Goal: Task Accomplishment & Management: Manage account settings

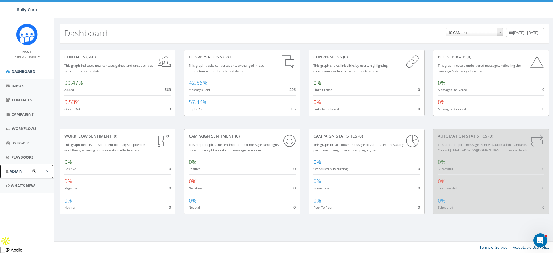
click at [21, 171] on span "Admin" at bounding box center [16, 171] width 13 height 5
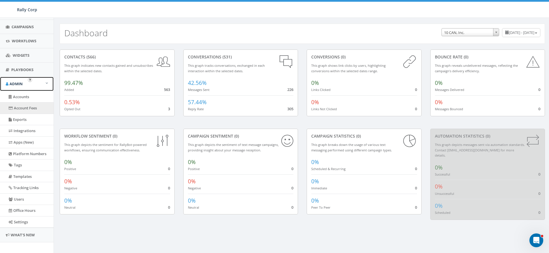
scroll to position [93, 0]
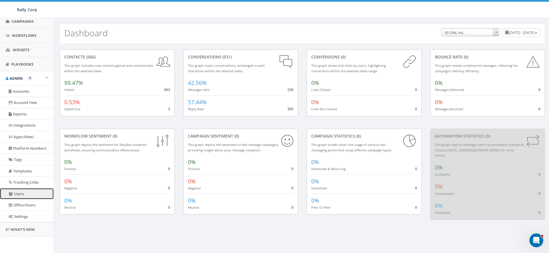
click at [21, 194] on link "Users" at bounding box center [27, 193] width 54 height 11
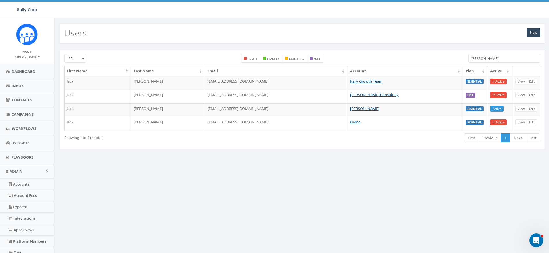
click at [495, 56] on input "bobin" at bounding box center [504, 58] width 72 height 9
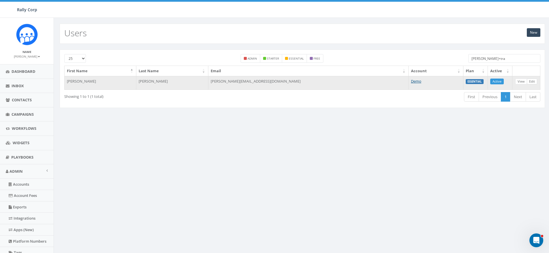
type input "[PERSON_NAME]+tra"
click at [533, 82] on link "Edit" at bounding box center [532, 82] width 10 height 6
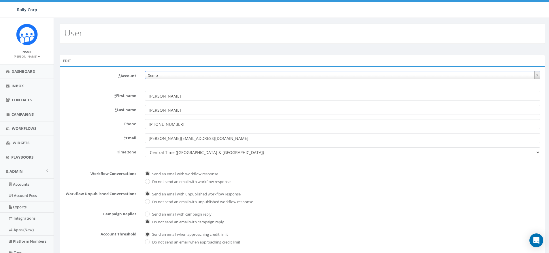
click at [206, 76] on span "Demo" at bounding box center [342, 75] width 395 height 8
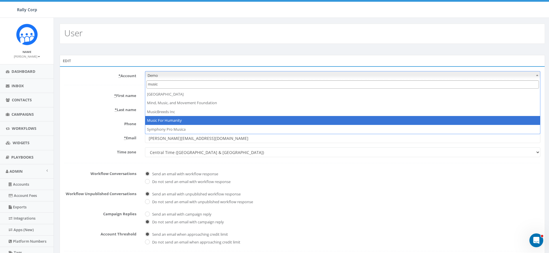
type input "music"
select select "619"
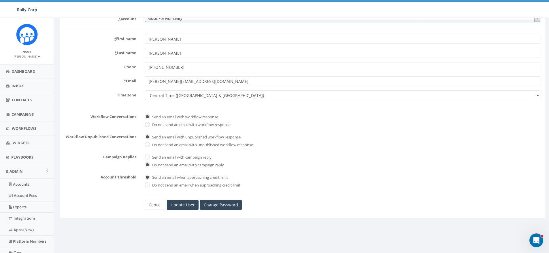
scroll to position [93, 0]
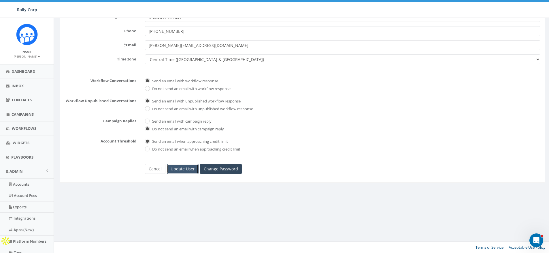
click at [188, 167] on input "Update User" at bounding box center [183, 169] width 32 height 10
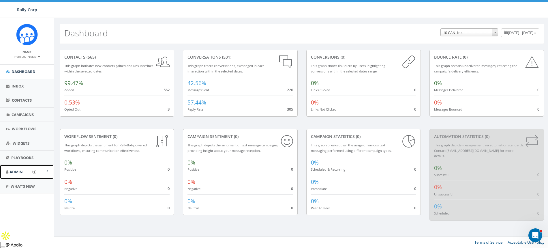
click at [20, 168] on link "Admin" at bounding box center [27, 172] width 54 height 14
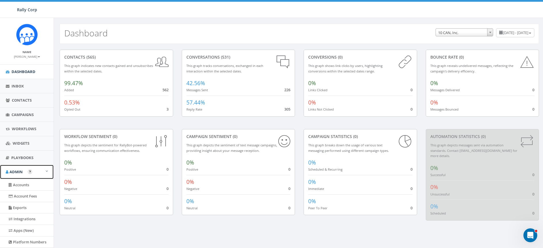
scroll to position [47, 0]
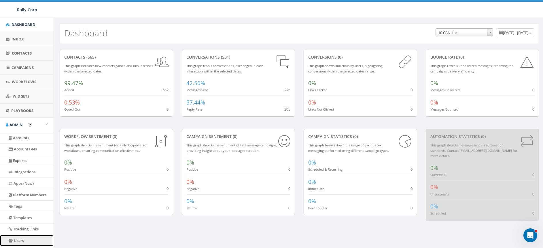
click at [20, 235] on link "Users" at bounding box center [27, 240] width 54 height 11
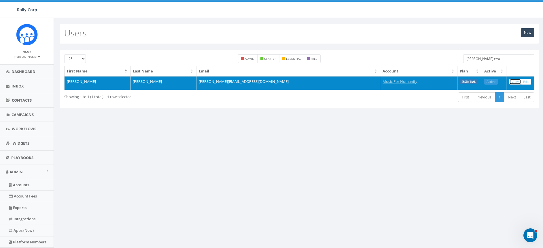
click at [514, 82] on link "View" at bounding box center [516, 82] width 12 height 6
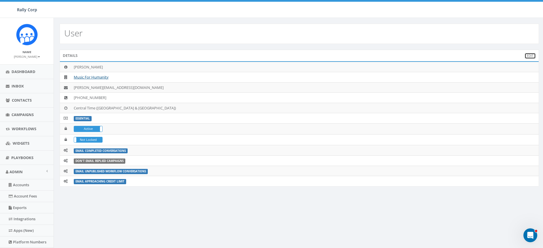
click at [532, 56] on link "Edit" at bounding box center [530, 56] width 11 height 6
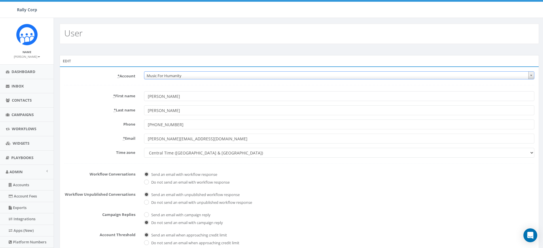
click at [190, 75] on span "Music For Humanity" at bounding box center [339, 75] width 390 height 8
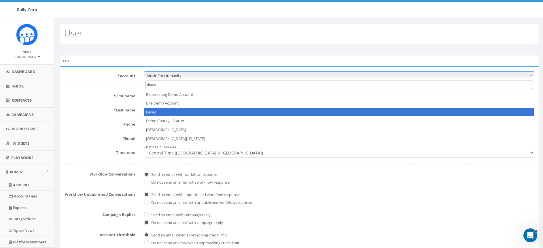
type input "demo"
select select "64"
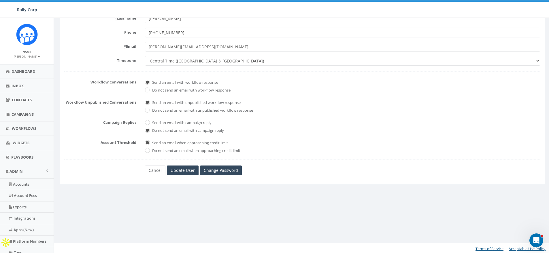
scroll to position [93, 0]
click at [183, 167] on input "Update User" at bounding box center [183, 169] width 32 height 10
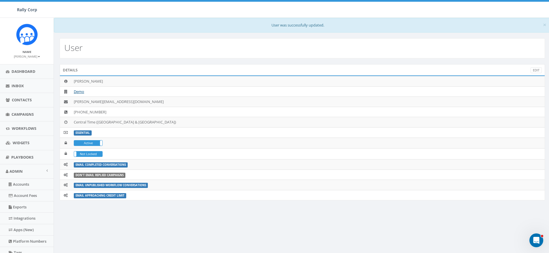
click at [29, 57] on small "[PERSON_NAME]" at bounding box center [27, 56] width 26 height 4
click at [21, 71] on link "Sign Out" at bounding box center [29, 72] width 46 height 7
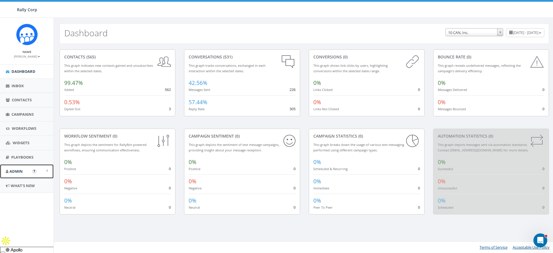
click at [19, 171] on span "Admin" at bounding box center [16, 171] width 13 height 5
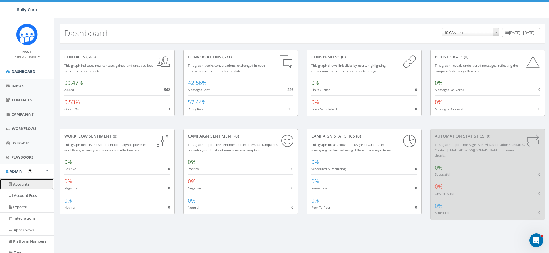
click at [24, 185] on link "Accounts" at bounding box center [27, 184] width 54 height 11
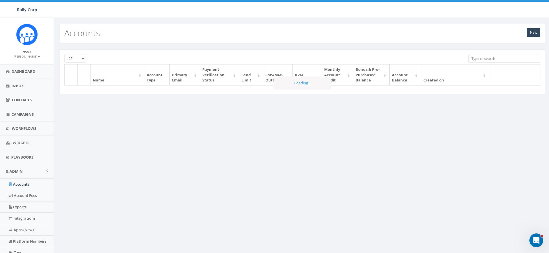
click at [499, 57] on input "search" at bounding box center [504, 58] width 72 height 9
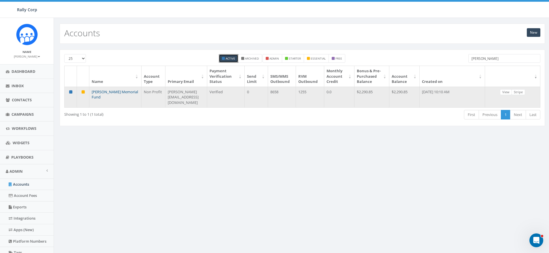
type input "watson"
click at [110, 98] on link "[PERSON_NAME] Memorial Fund" at bounding box center [115, 94] width 46 height 11
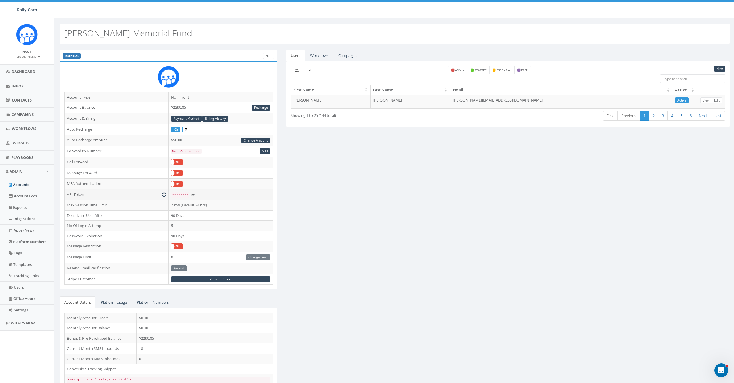
scroll to position [26, 0]
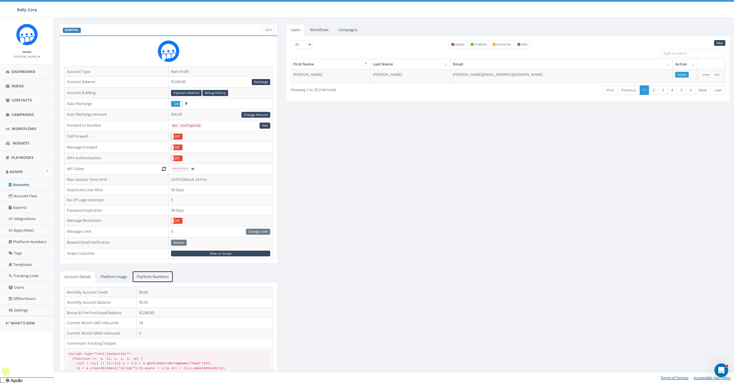
click at [163, 253] on link "Platform Numbers" at bounding box center [152, 277] width 41 height 12
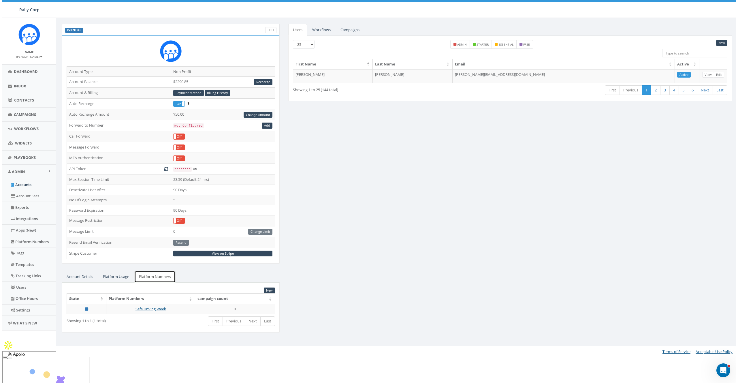
scroll to position [0, 0]
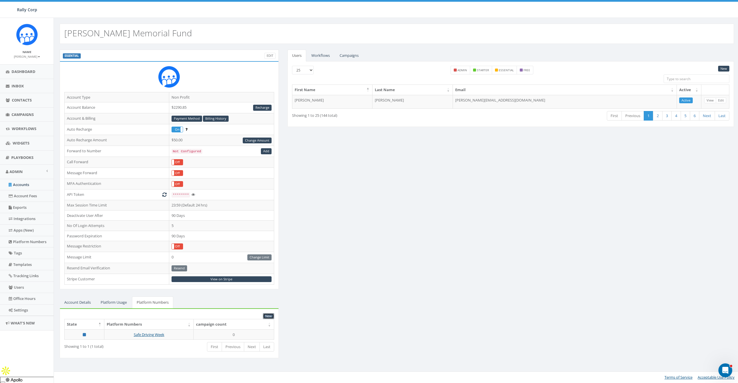
click at [269, 253] on link "New" at bounding box center [268, 316] width 11 height 6
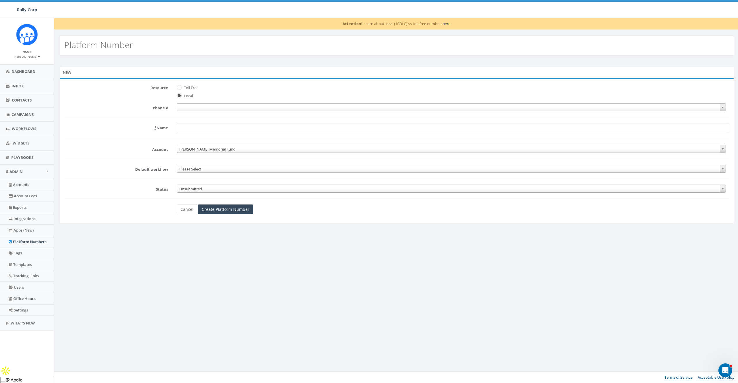
click at [180, 105] on span at bounding box center [451, 107] width 549 height 8
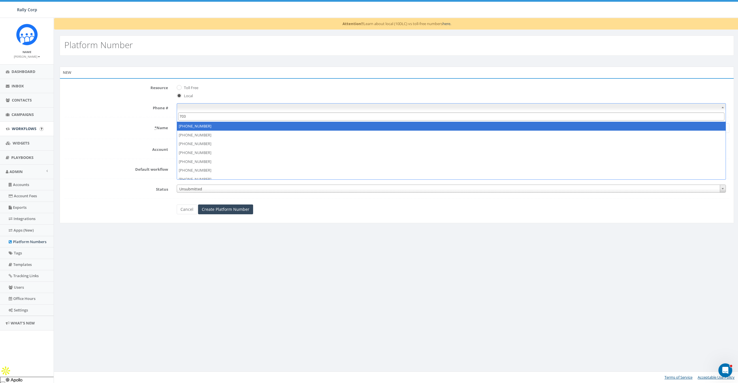
type input "703"
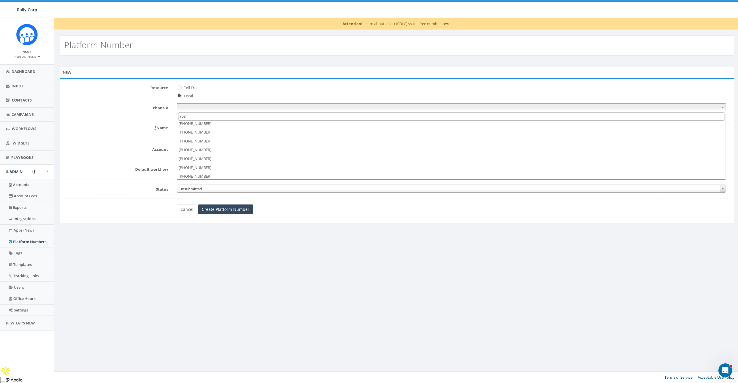
scroll to position [207, 0]
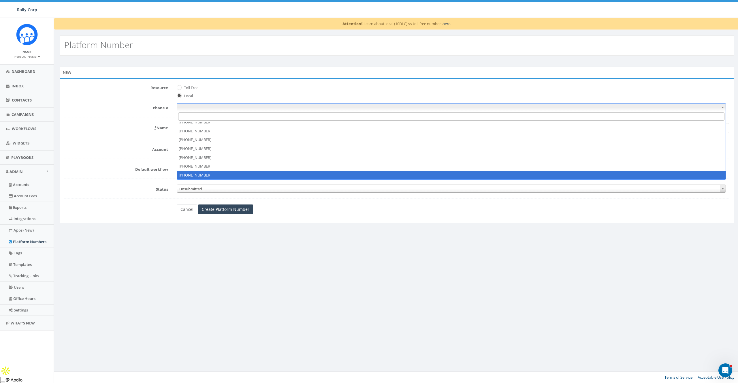
select select "+17034407905"
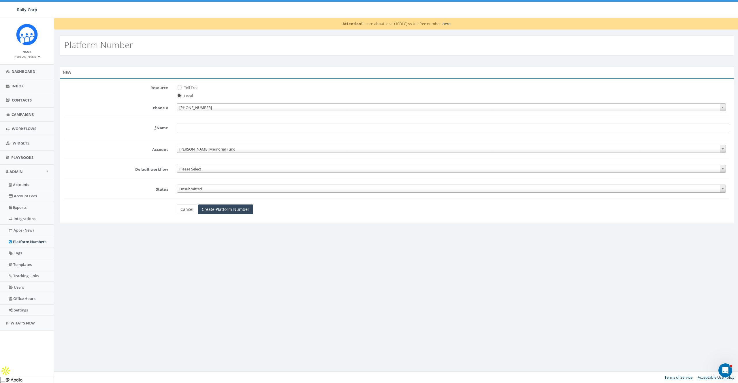
click at [191, 128] on input "* Name" at bounding box center [453, 128] width 553 height 10
type input "Local - 703"
click at [348, 271] on div "Attention!! Learn about local (10DLC) vs toll-free numbers here. Platform Numbe…" at bounding box center [397, 200] width 686 height 365
click at [219, 205] on input "Create Platform Number" at bounding box center [225, 209] width 55 height 10
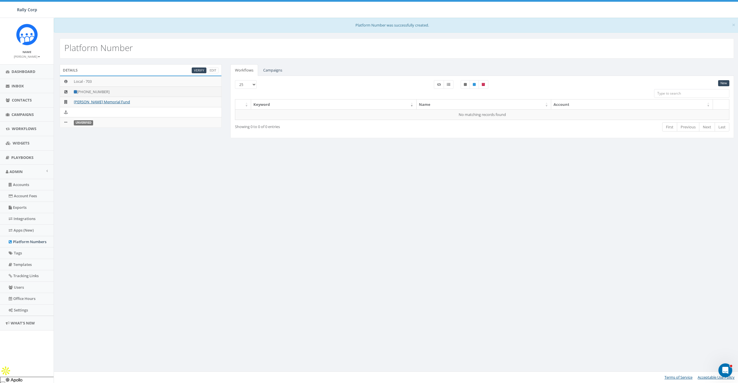
drag, startPoint x: 83, startPoint y: 91, endPoint x: 110, endPoint y: 91, distance: 27.7
click at [110, 91] on td "[PHONE_NUMBER]" at bounding box center [146, 91] width 150 height 10
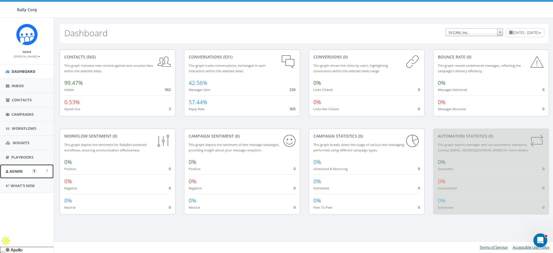
click at [22, 168] on link "Admin" at bounding box center [27, 172] width 54 height 14
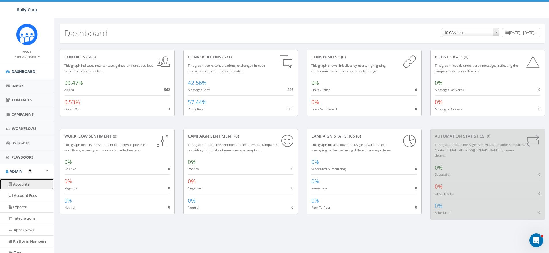
drag, startPoint x: 21, startPoint y: 185, endPoint x: 289, endPoint y: 102, distance: 280.6
click at [22, 185] on link "Accounts" at bounding box center [27, 184] width 54 height 11
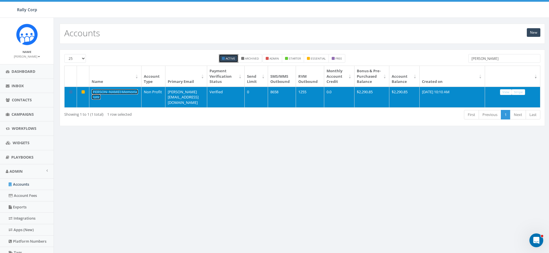
click at [97, 97] on link "[PERSON_NAME] Memorial Fund" at bounding box center [115, 94] width 46 height 11
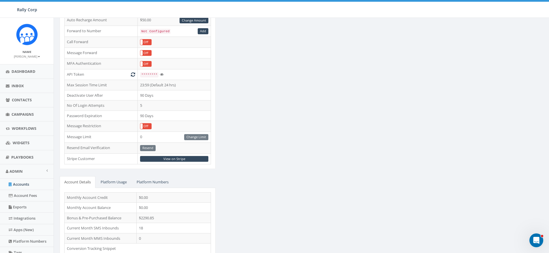
scroll to position [155, 0]
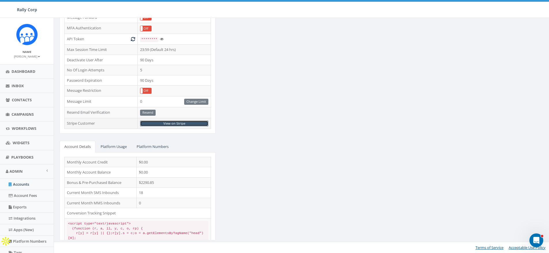
click at [166, 124] on link "View on Stripe" at bounding box center [174, 124] width 68 height 6
click at [159, 148] on link "Platform Numbers" at bounding box center [152, 147] width 41 height 12
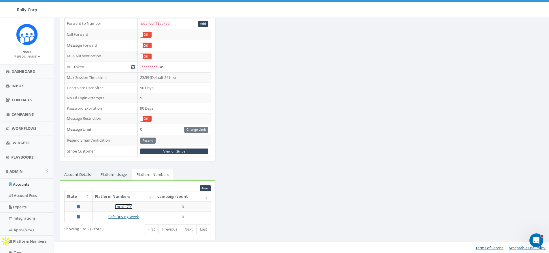
click at [123, 208] on link "Local - 703" at bounding box center [124, 206] width 18 height 5
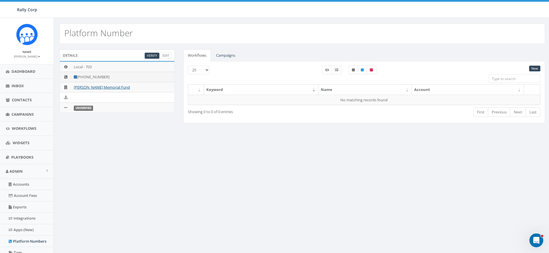
drag, startPoint x: 115, startPoint y: 78, endPoint x: 82, endPoint y: 79, distance: 32.6
click at [82, 79] on td "[PHONE_NUMBER]" at bounding box center [122, 77] width 103 height 10
click at [115, 87] on link "[PERSON_NAME] Memorial Fund" at bounding box center [102, 87] width 56 height 5
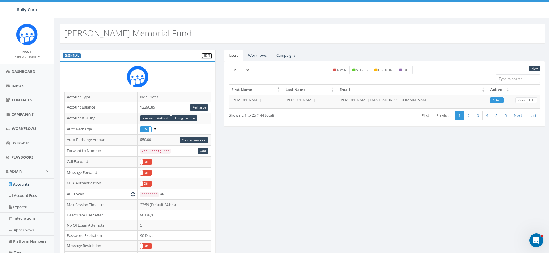
click at [206, 53] on link "Edit" at bounding box center [206, 56] width 11 height 6
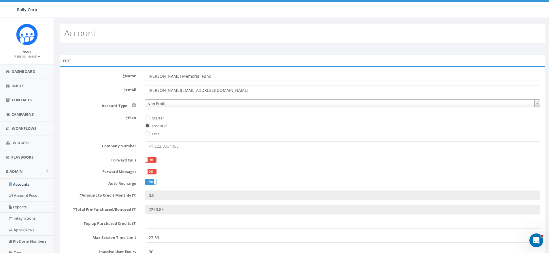
click at [159, 120] on label "Starter" at bounding box center [157, 119] width 13 height 6
click at [149, 120] on input "Starter" at bounding box center [147, 118] width 4 height 4
radio input "true"
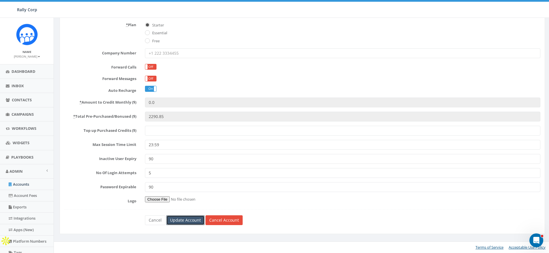
click at [190, 218] on input "Update Account" at bounding box center [185, 221] width 38 height 10
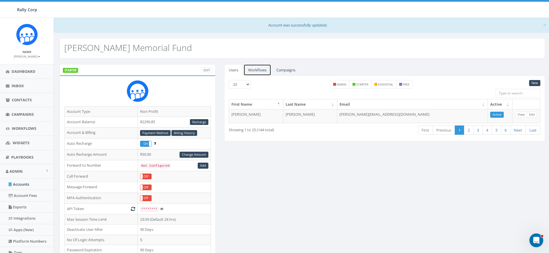
click at [271, 69] on link "Workflows" at bounding box center [258, 70] width 28 height 12
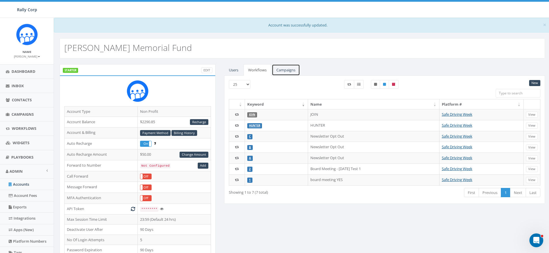
click at [286, 69] on link "Campaigns" at bounding box center [286, 70] width 28 height 12
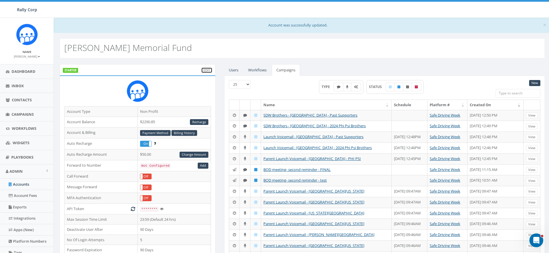
click at [209, 71] on link "Edit" at bounding box center [206, 70] width 11 height 6
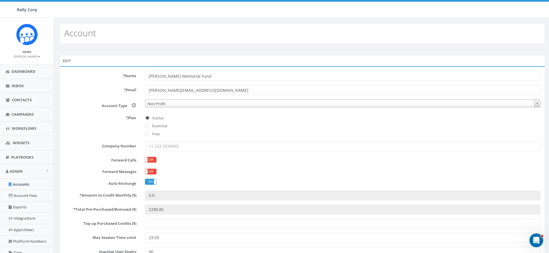
click at [157, 125] on label "Essential" at bounding box center [159, 126] width 16 height 6
click at [149, 125] on input "Essential" at bounding box center [147, 127] width 4 height 4
radio input "true"
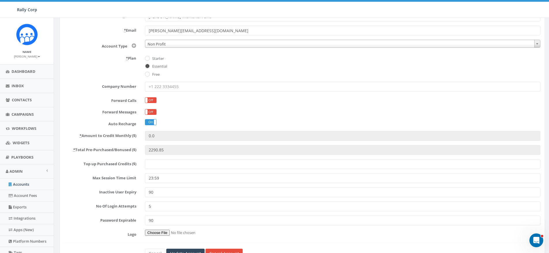
scroll to position [93, 0]
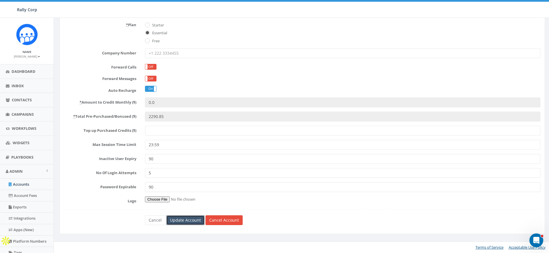
click at [187, 220] on input "Update Account" at bounding box center [185, 221] width 38 height 10
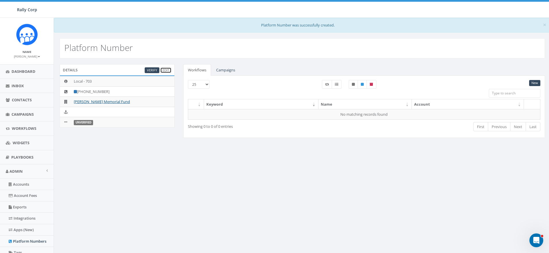
click at [170, 69] on link "Edit" at bounding box center [165, 70] width 11 height 6
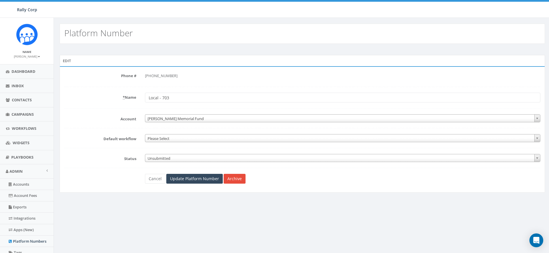
click at [172, 157] on span "Unsubmitted" at bounding box center [342, 158] width 395 height 8
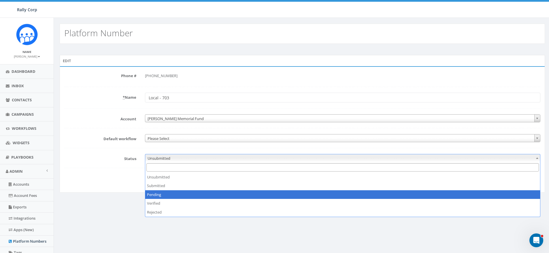
select select "2"
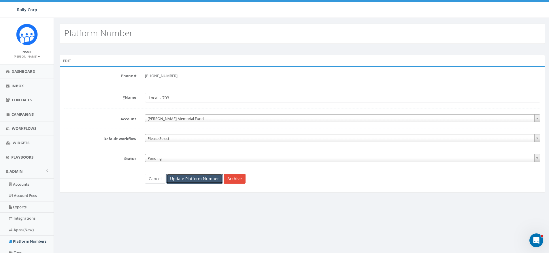
click at [190, 177] on input "Update Platform Number" at bounding box center [194, 179] width 56 height 10
